Goal: Task Accomplishment & Management: Complete application form

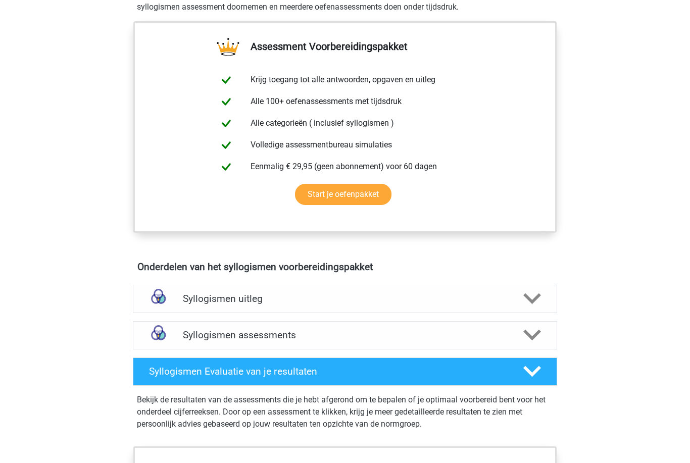
scroll to position [335, 0]
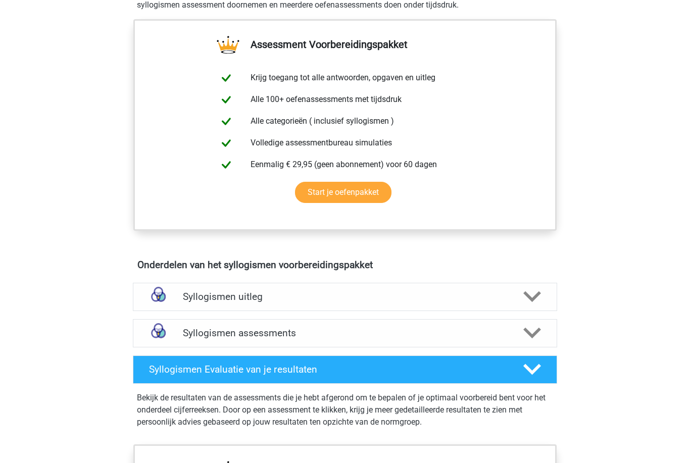
click at [530, 300] on polygon at bounding box center [532, 296] width 18 height 11
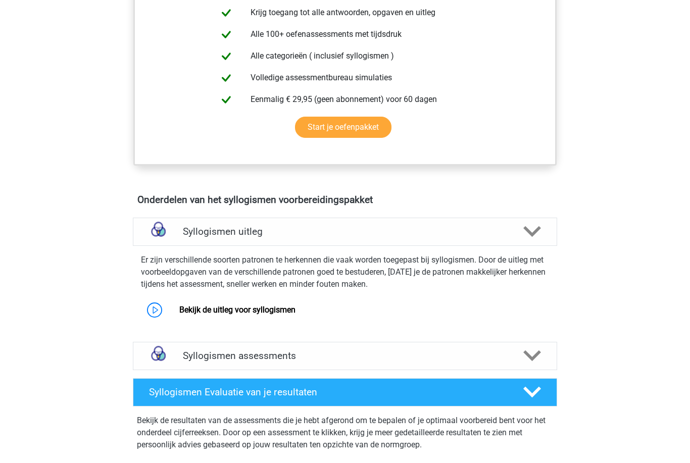
scroll to position [403, 0]
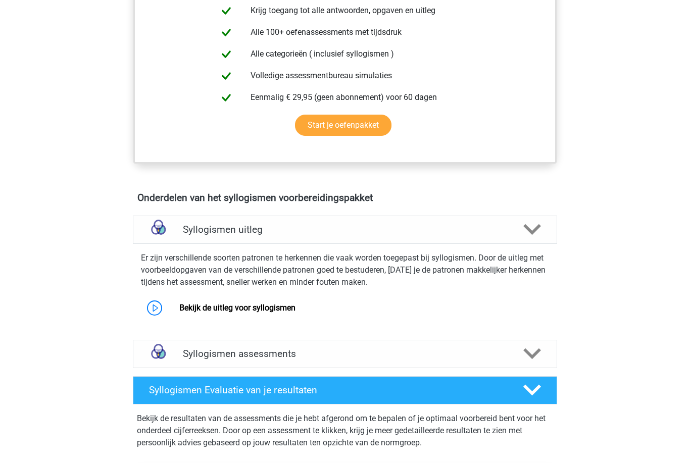
click at [537, 355] on icon at bounding box center [532, 354] width 18 height 18
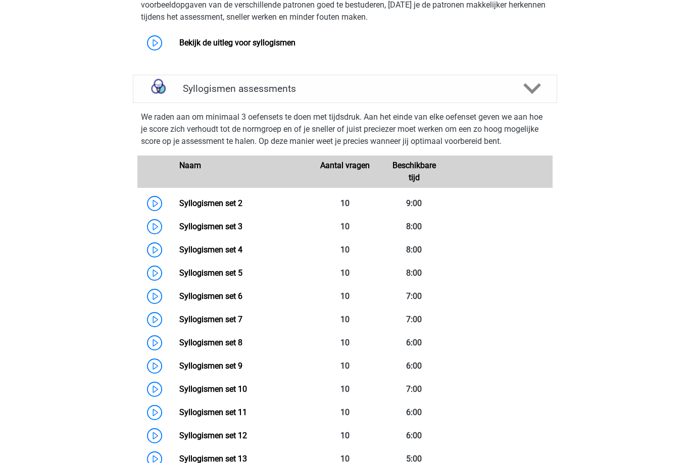
scroll to position [668, 0]
click at [179, 203] on link "Syllogismen set 2" at bounding box center [210, 204] width 63 height 10
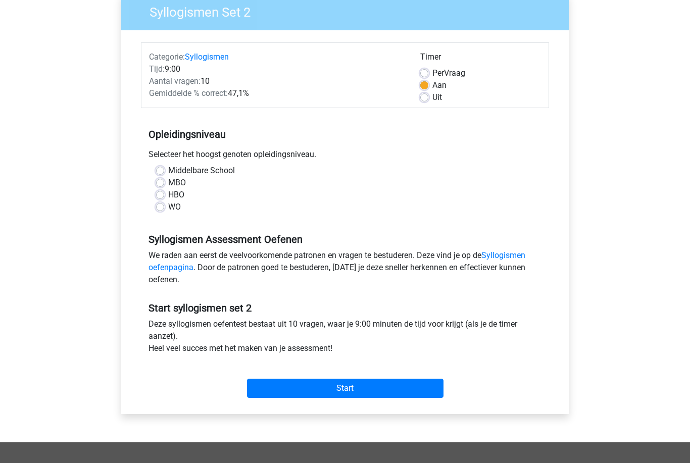
scroll to position [93, 0]
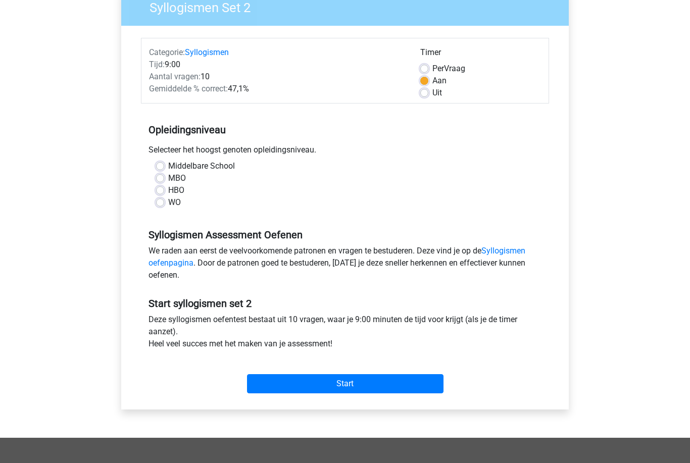
click at [376, 389] on input "Start" at bounding box center [345, 383] width 197 height 19
click at [168, 191] on label "HBO" at bounding box center [176, 190] width 16 height 12
click at [162, 191] on input "HBO" at bounding box center [160, 189] width 8 height 10
radio input "true"
click at [300, 393] on input "Start" at bounding box center [345, 383] width 197 height 19
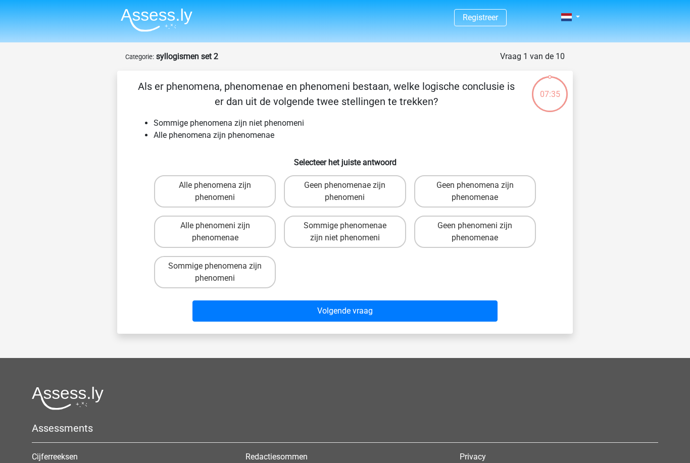
click at [360, 235] on label "Sommige phenomenae zijn niet phenomeni" at bounding box center [345, 232] width 122 height 32
click at [352, 232] on input "Sommige phenomenae zijn niet phenomeni" at bounding box center [348, 229] width 7 height 7
radio input "true"
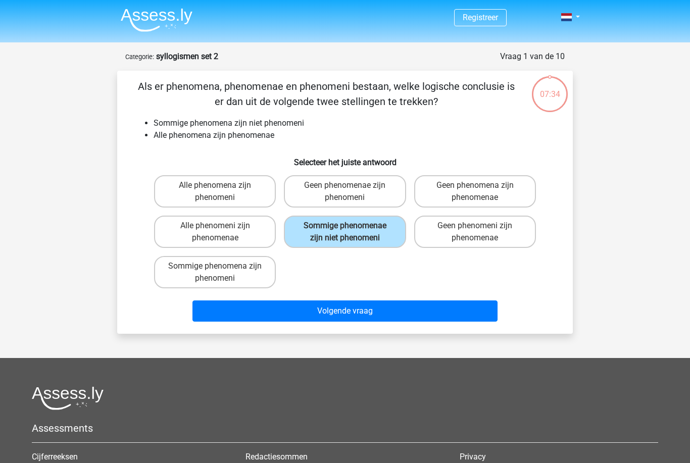
click at [372, 316] on button "Volgende vraag" at bounding box center [345, 311] width 306 height 21
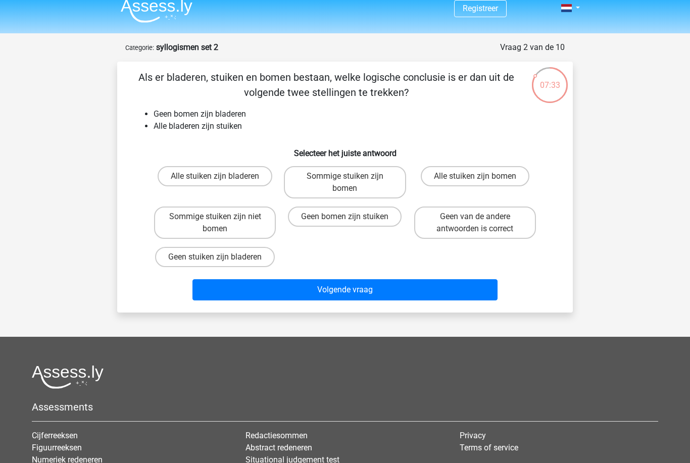
scroll to position [8, 0]
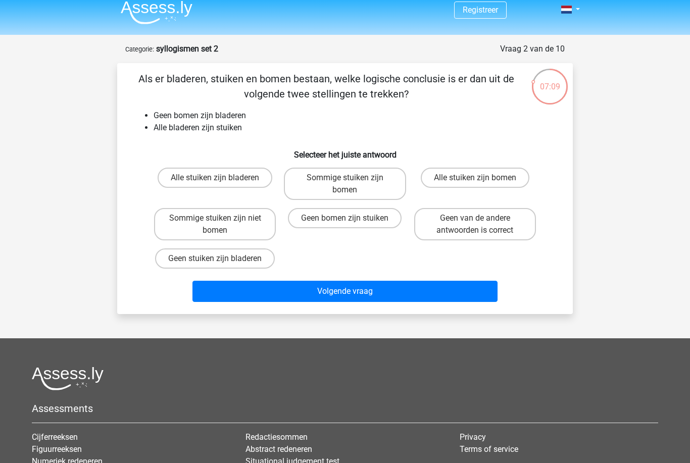
click at [354, 226] on label "Geen bomen zijn stuiken" at bounding box center [345, 218] width 114 height 20
click at [352, 225] on input "Geen bomen zijn stuiken" at bounding box center [348, 221] width 7 height 7
radio input "true"
click at [359, 292] on button "Volgende vraag" at bounding box center [345, 291] width 306 height 21
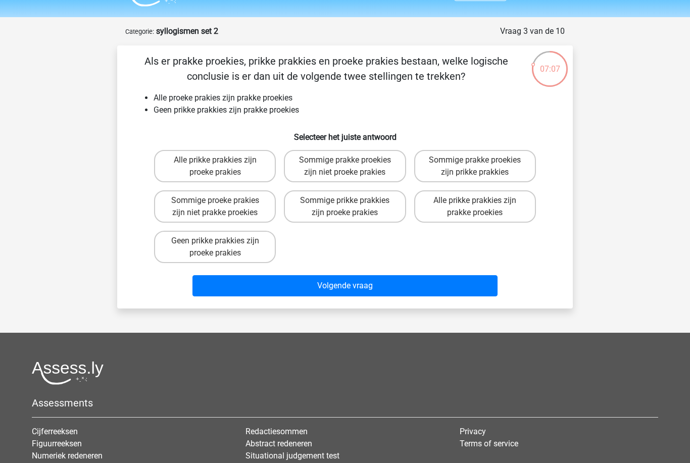
scroll to position [22, 0]
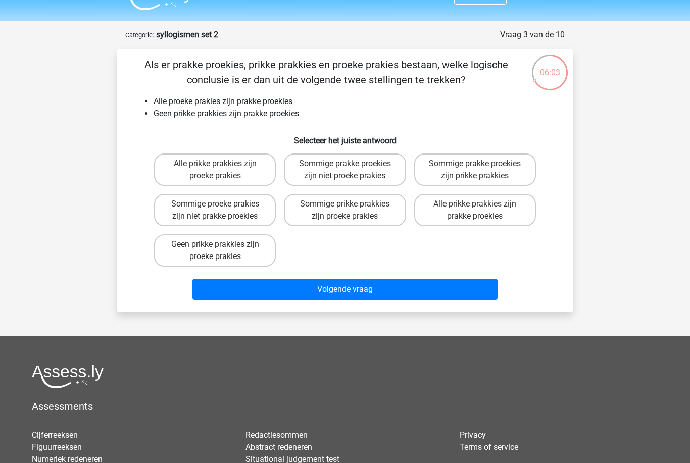
click at [237, 245] on label "Geen prikke prakkies zijn proeke prakies" at bounding box center [215, 250] width 122 height 32
click at [222, 245] on input "Geen prikke prakkies zijn proeke prakies" at bounding box center [218, 248] width 7 height 7
radio input "true"
click at [375, 292] on button "Volgende vraag" at bounding box center [345, 289] width 306 height 21
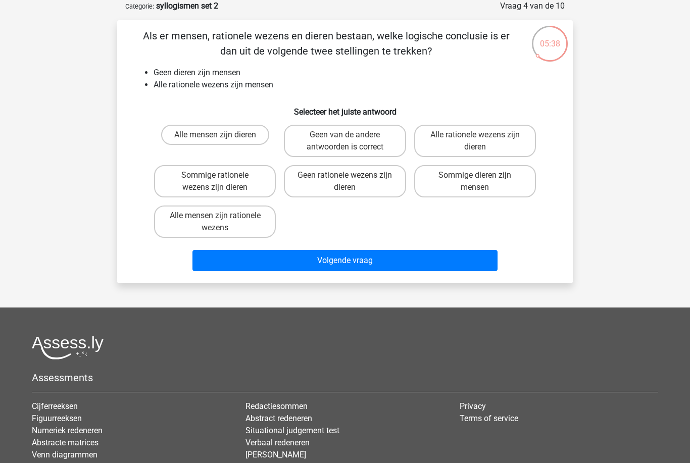
scroll to position [50, 0]
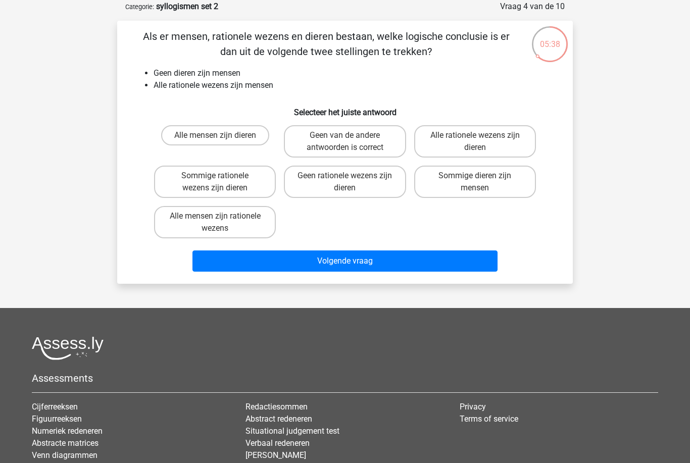
click at [352, 189] on label "Geen rationele wezens zijn dieren" at bounding box center [345, 182] width 122 height 32
click at [352, 182] on input "Geen rationele wezens zijn dieren" at bounding box center [348, 179] width 7 height 7
radio input "true"
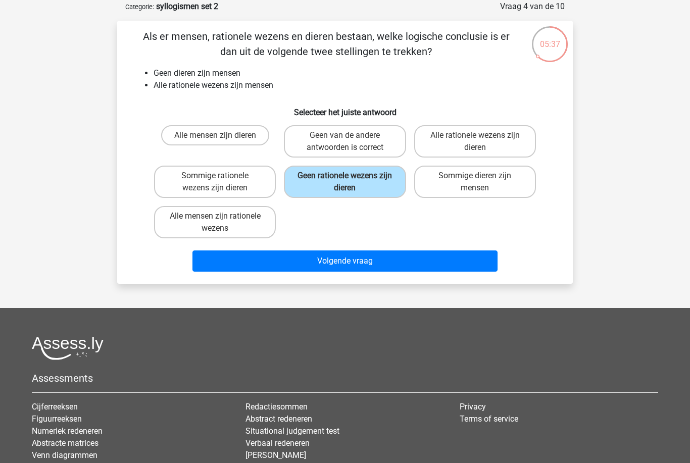
click at [343, 267] on button "Volgende vraag" at bounding box center [345, 261] width 306 height 21
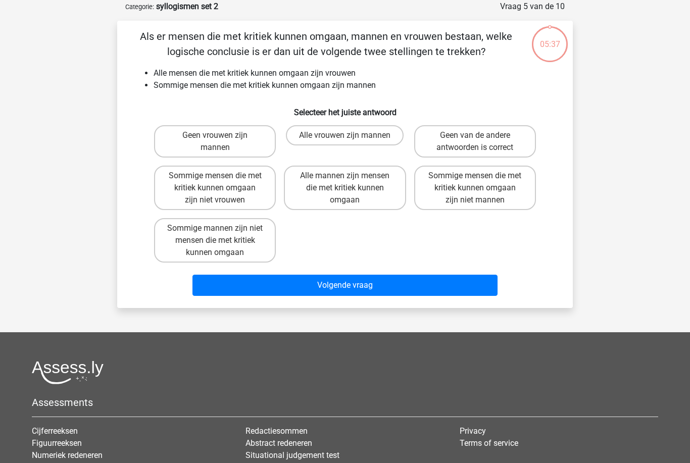
scroll to position [51, 0]
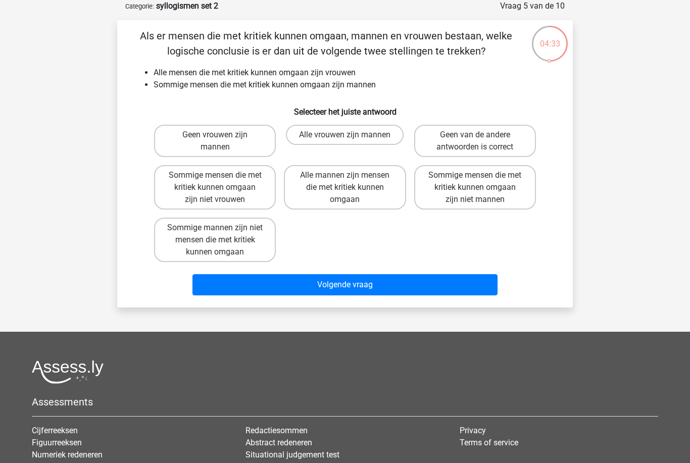
click at [478, 135] on input "Geen van de andere antwoorden is correct" at bounding box center [478, 138] width 7 height 7
radio input "true"
click at [388, 290] on button "Volgende vraag" at bounding box center [345, 284] width 306 height 21
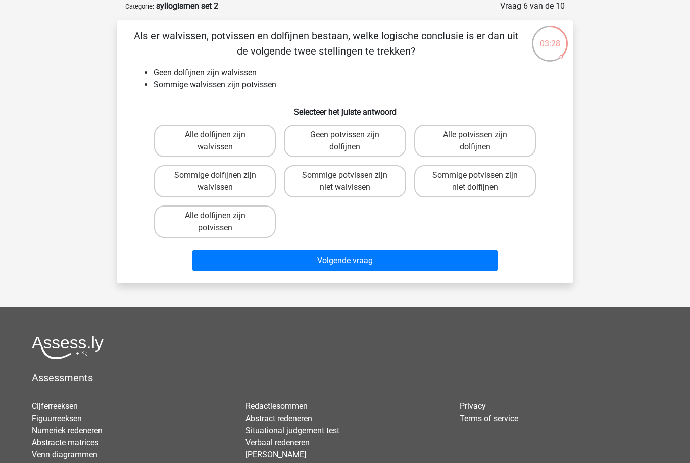
click at [441, 198] on label "Sommige potvissen zijn niet dolfijnen" at bounding box center [475, 181] width 122 height 32
click at [475, 182] on input "Sommige potvissen zijn niet dolfijnen" at bounding box center [478, 178] width 7 height 7
radio input "true"
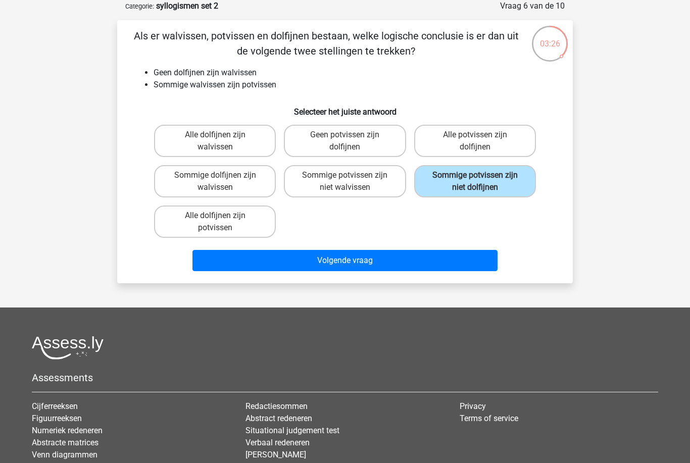
click at [313, 269] on button "Volgende vraag" at bounding box center [345, 260] width 306 height 21
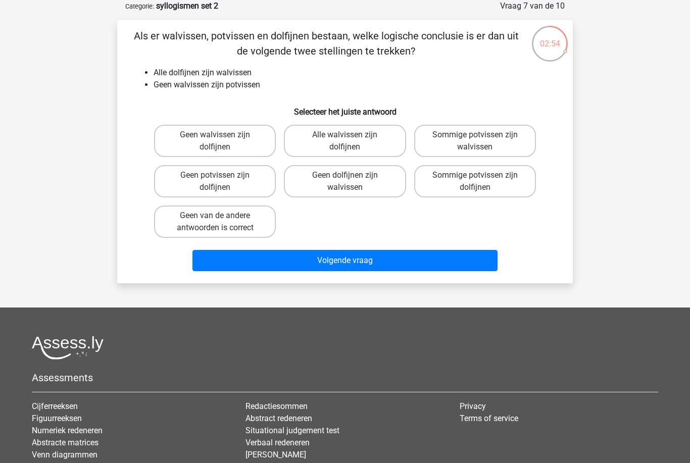
click at [218, 226] on label "Geen van de andere antwoorden is correct" at bounding box center [215, 222] width 122 height 32
click at [218, 222] on input "Geen van de andere antwoorden is correct" at bounding box center [218, 219] width 7 height 7
radio input "true"
click at [287, 266] on button "Volgende vraag" at bounding box center [345, 260] width 306 height 21
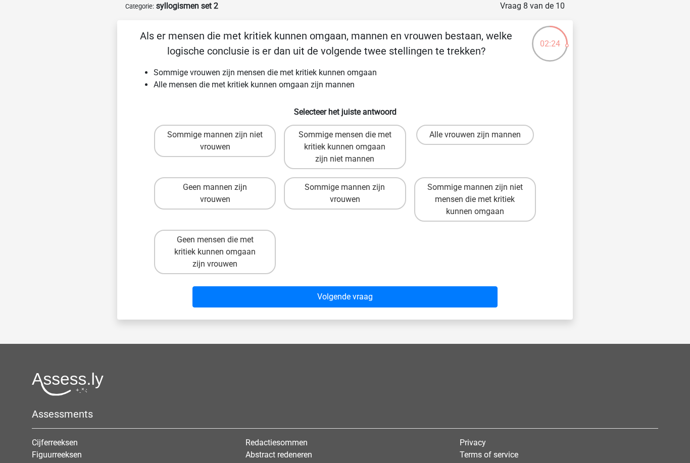
click at [327, 205] on label "Sommige mannen zijn vrouwen" at bounding box center [345, 193] width 122 height 32
click at [345, 194] on input "Sommige mannen zijn vrouwen" at bounding box center [348, 190] width 7 height 7
radio input "true"
click at [272, 306] on button "Volgende vraag" at bounding box center [345, 296] width 306 height 21
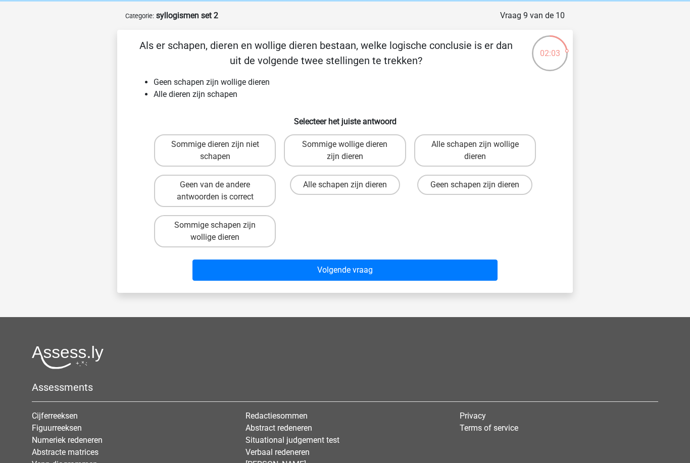
scroll to position [41, 0]
click at [252, 190] on label "Geen van de andere antwoorden is correct" at bounding box center [215, 191] width 122 height 32
click at [222, 190] on input "Geen van de andere antwoorden is correct" at bounding box center [218, 188] width 7 height 7
radio input "true"
click at [357, 275] on button "Volgende vraag" at bounding box center [345, 270] width 306 height 21
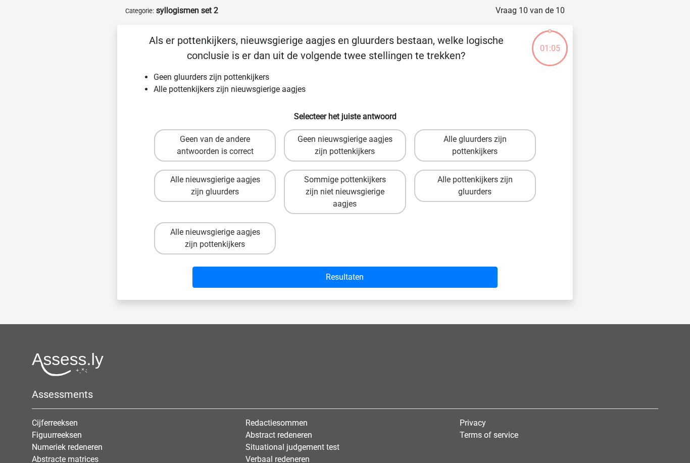
scroll to position [51, 0]
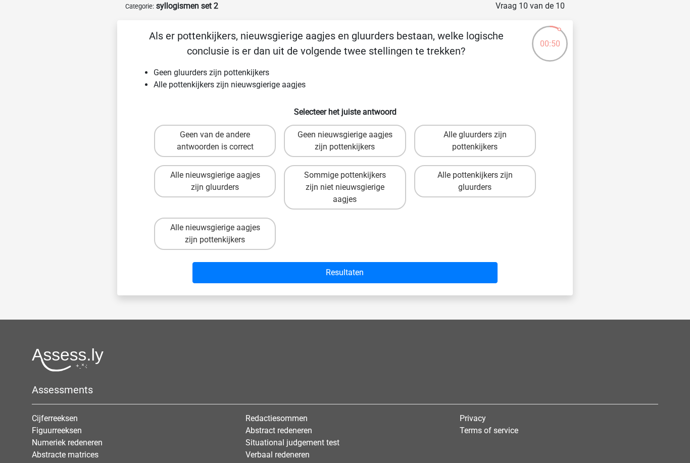
click at [359, 144] on label "Geen nieuwsgierige aagjes zijn pottenkijkers" at bounding box center [345, 141] width 122 height 32
click at [352, 141] on input "Geen nieuwsgierige aagjes zijn pottenkijkers" at bounding box center [348, 138] width 7 height 7
radio input "true"
click at [357, 276] on button "Resultaten" at bounding box center [345, 272] width 306 height 21
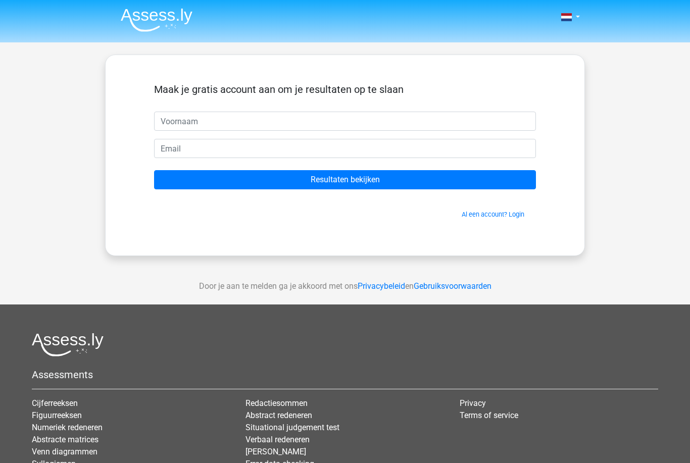
click at [339, 176] on input "Resultaten bekijken" at bounding box center [345, 179] width 382 height 19
